Goal: Use online tool/utility: Utilize a website feature to perform a specific function

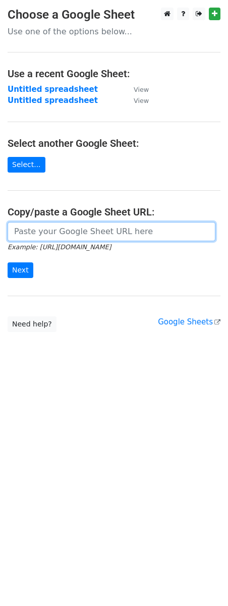
click at [43, 231] on input "url" at bounding box center [112, 231] width 208 height 19
click at [90, 229] on input "url" at bounding box center [112, 231] width 208 height 19
paste input "[URL][DOMAIN_NAME]"
type input "[URL][DOMAIN_NAME]"
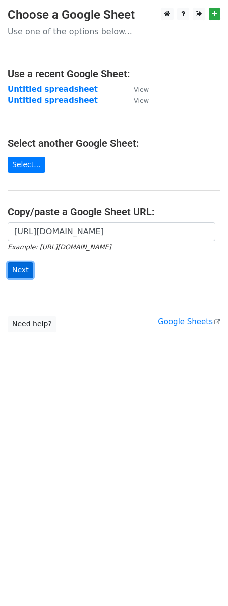
click at [23, 273] on input "Next" at bounding box center [21, 270] width 26 height 16
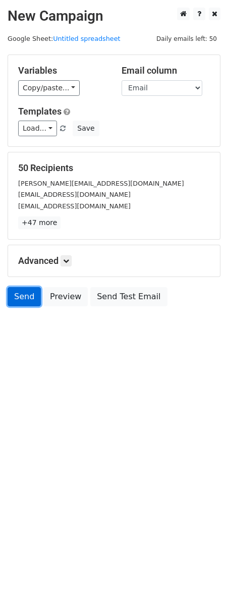
click at [23, 298] on link "Send" at bounding box center [24, 296] width 33 height 19
